Goal: Transaction & Acquisition: Purchase product/service

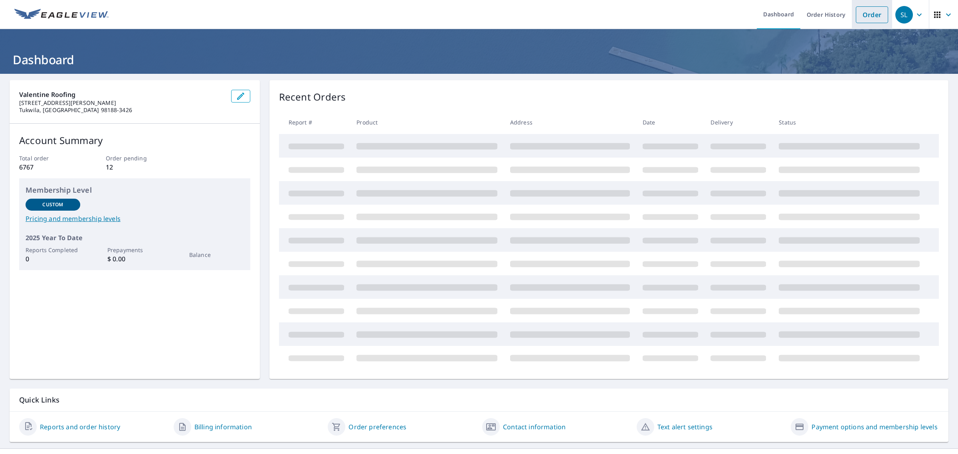
click at [867, 20] on link "Order" at bounding box center [872, 14] width 32 height 17
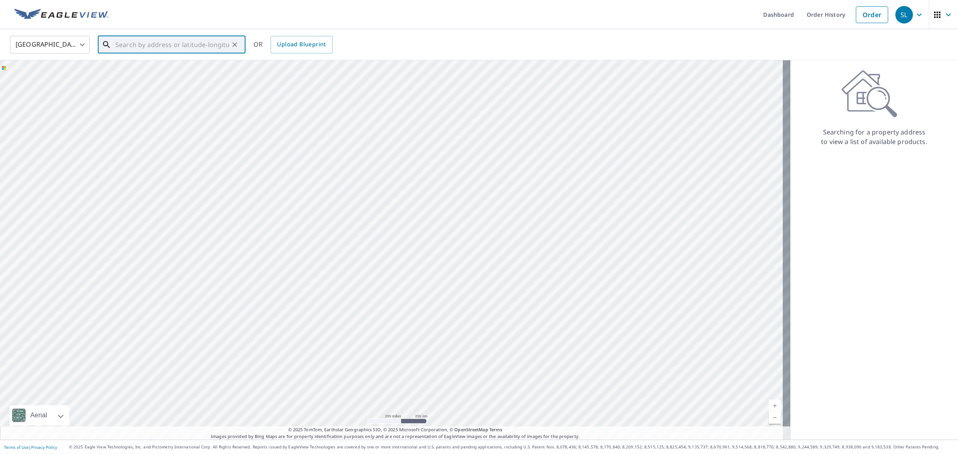
click at [186, 53] on div "​" at bounding box center [172, 45] width 148 height 18
paste input "[STREET_ADDRESS]"
click at [173, 73] on p "[GEOGRAPHIC_DATA]" at bounding box center [176, 77] width 125 height 8
type input "[STREET_ADDRESS]"
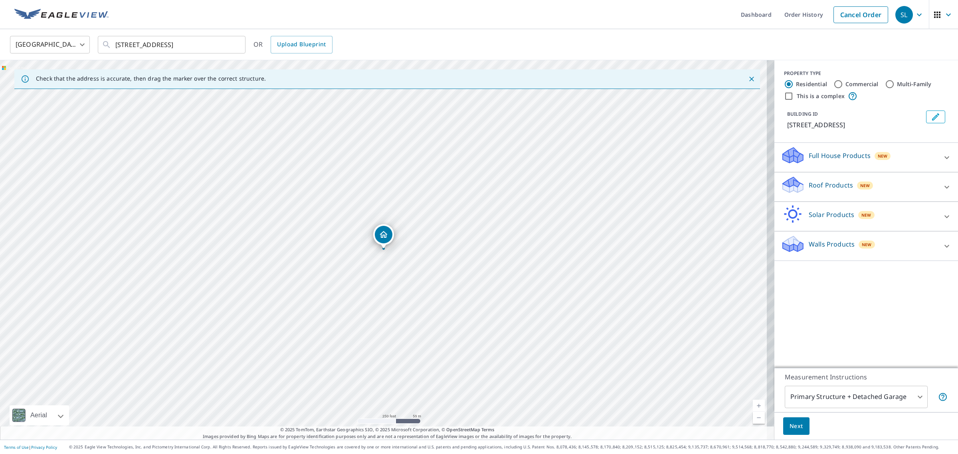
click at [825, 160] on p "Full House Products" at bounding box center [840, 156] width 62 height 10
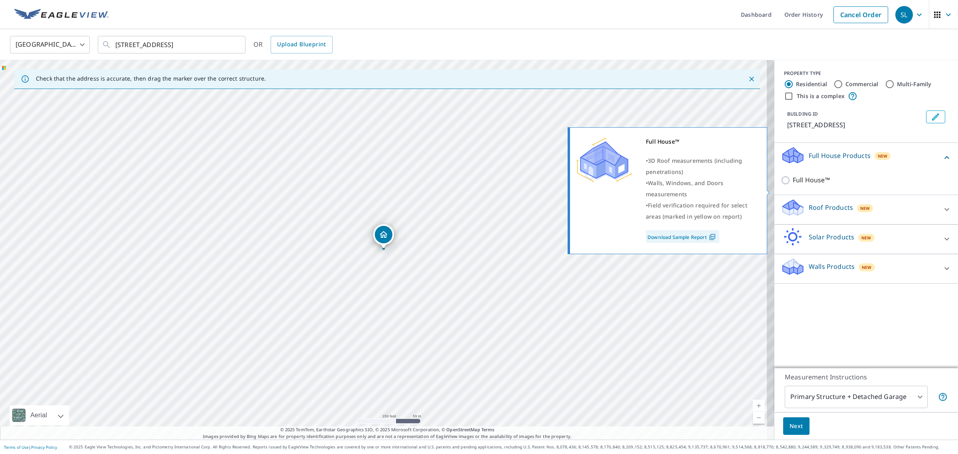
click at [781, 185] on input "Full House™" at bounding box center [787, 181] width 12 height 10
checkbox input "true"
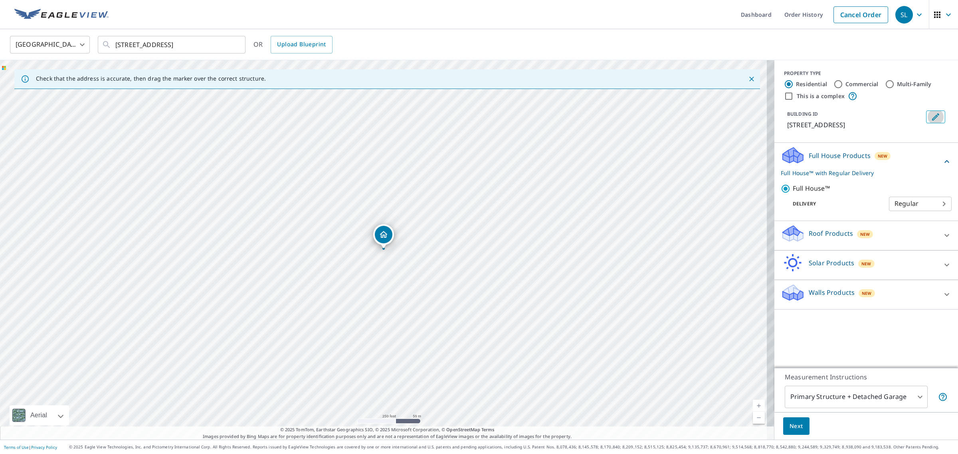
click at [931, 119] on icon "Edit building 1" at bounding box center [936, 117] width 10 height 10
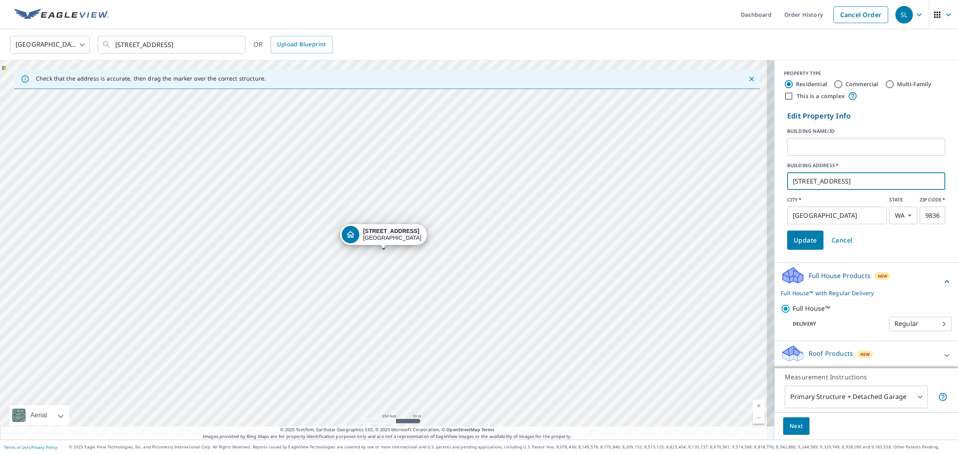
click at [787, 184] on input "[STREET_ADDRESS]" at bounding box center [866, 181] width 158 height 22
paste input "[PERSON_NAME]"
type input "[PERSON_NAME] - [STREET_ADDRESS]"
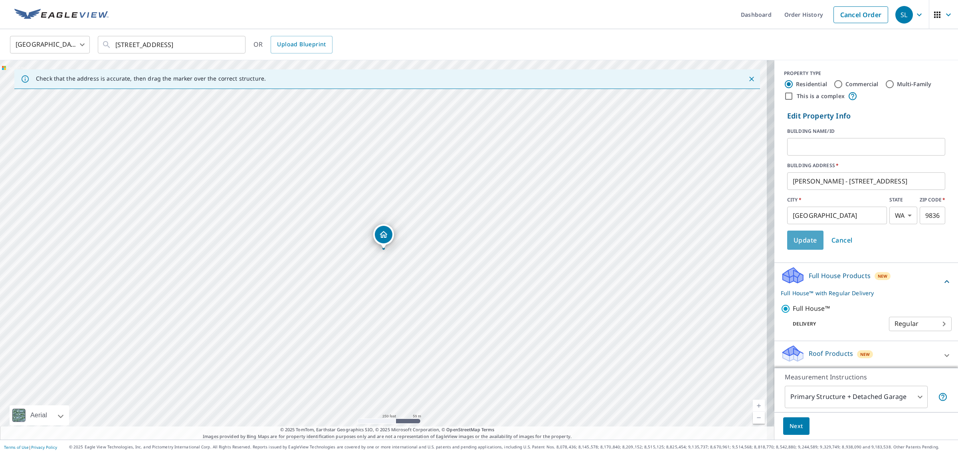
drag, startPoint x: 788, startPoint y: 240, endPoint x: 789, endPoint y: 234, distance: 5.2
click at [794, 238] on span "Update" at bounding box center [806, 240] width 24 height 11
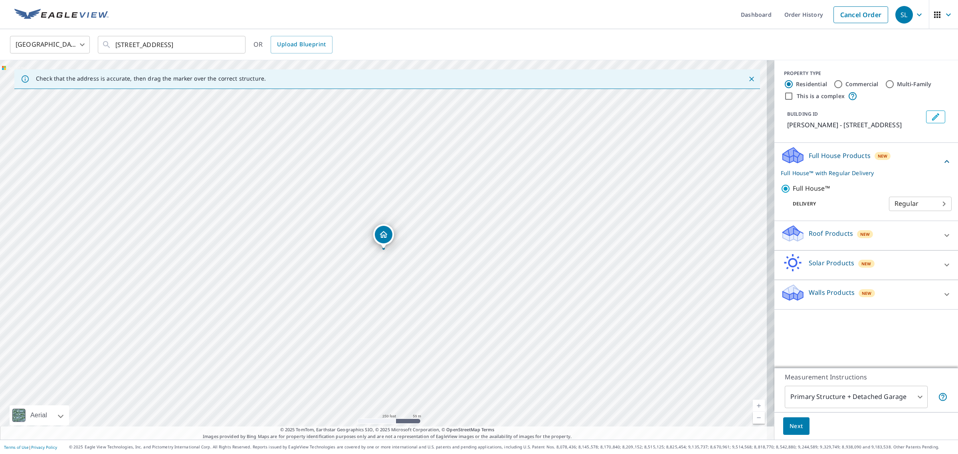
click at [791, 425] on span "Next" at bounding box center [797, 427] width 14 height 10
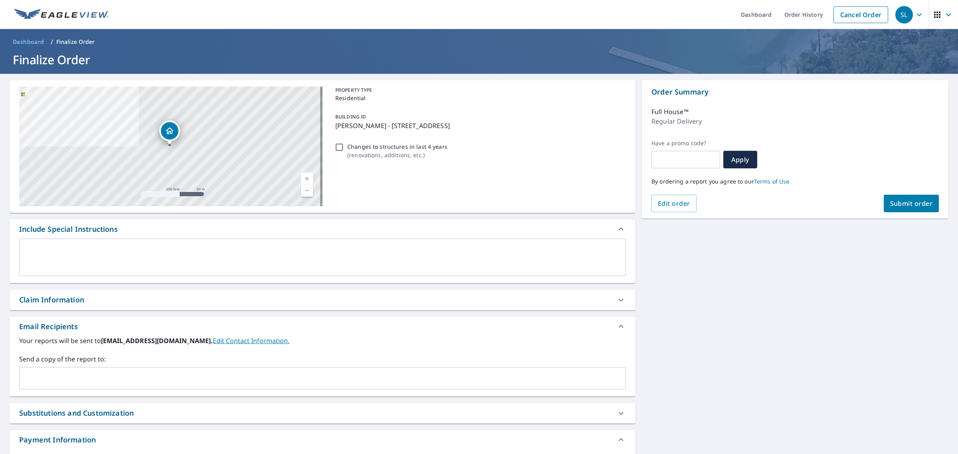
click at [88, 374] on input "text" at bounding box center [317, 378] width 588 height 15
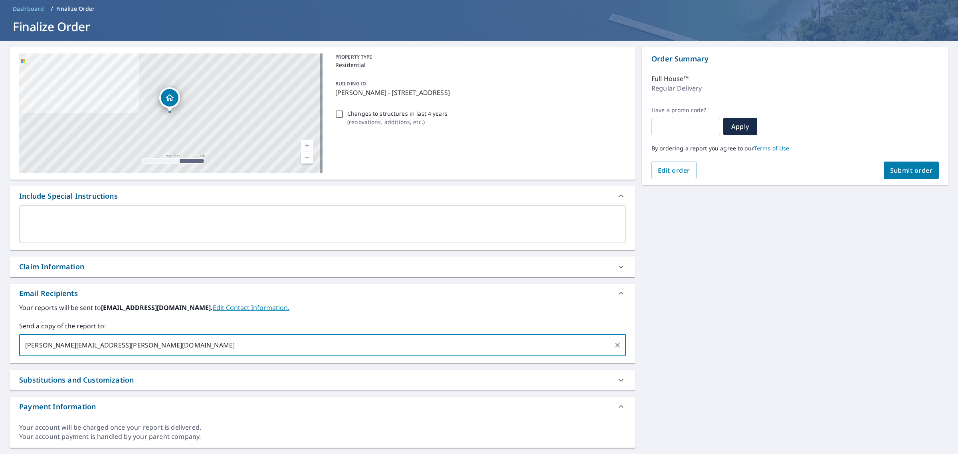
scroll to position [48, 0]
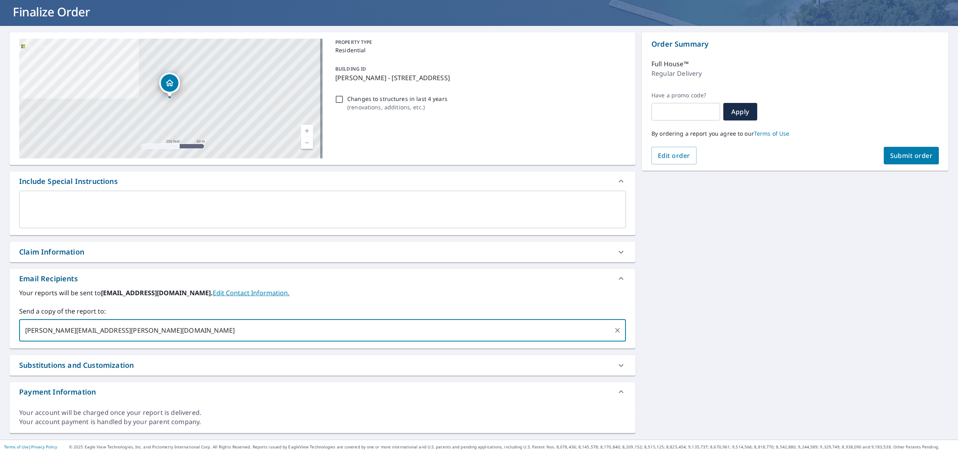
type input "[PERSON_NAME][EMAIL_ADDRESS][PERSON_NAME][DOMAIN_NAME]"
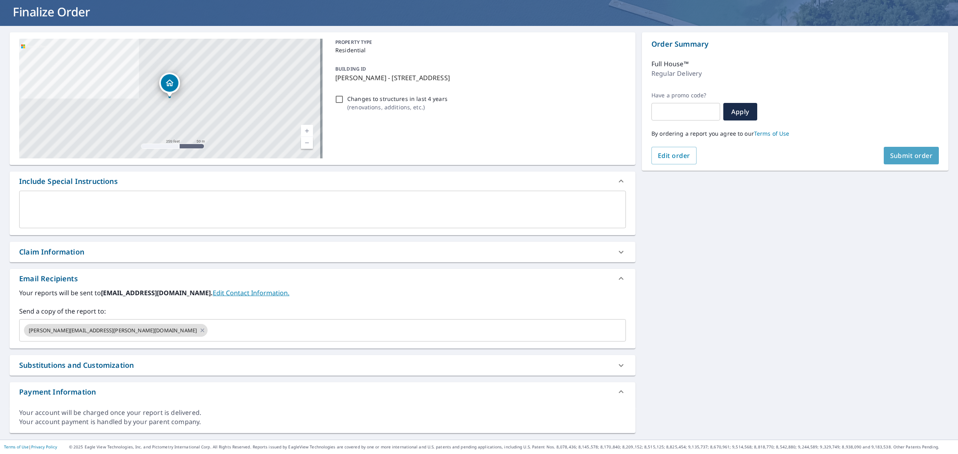
click at [897, 152] on span "Submit order" at bounding box center [911, 155] width 43 height 9
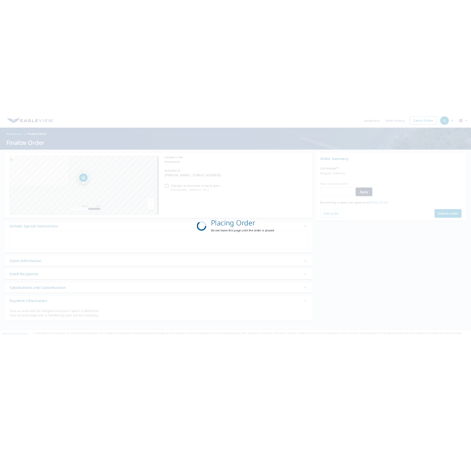
scroll to position [0, 0]
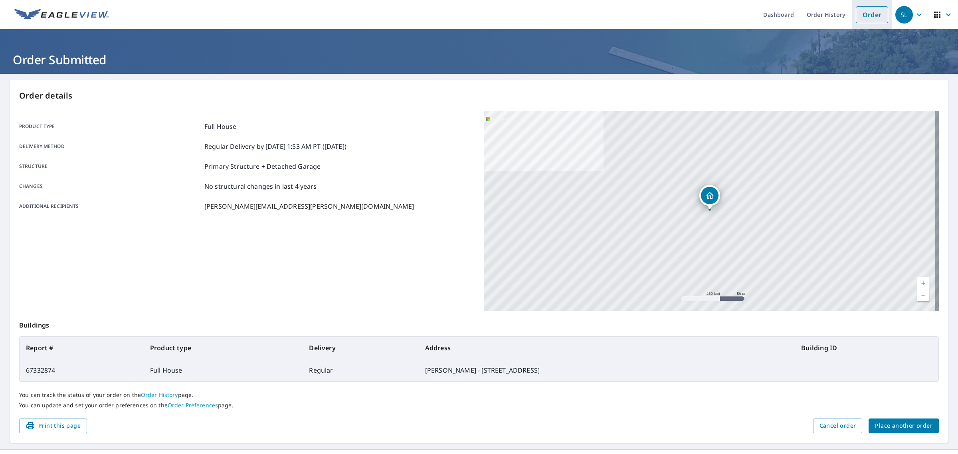
click at [862, 19] on link "Order" at bounding box center [872, 14] width 32 height 17
